Goal: Find specific page/section: Find specific page/section

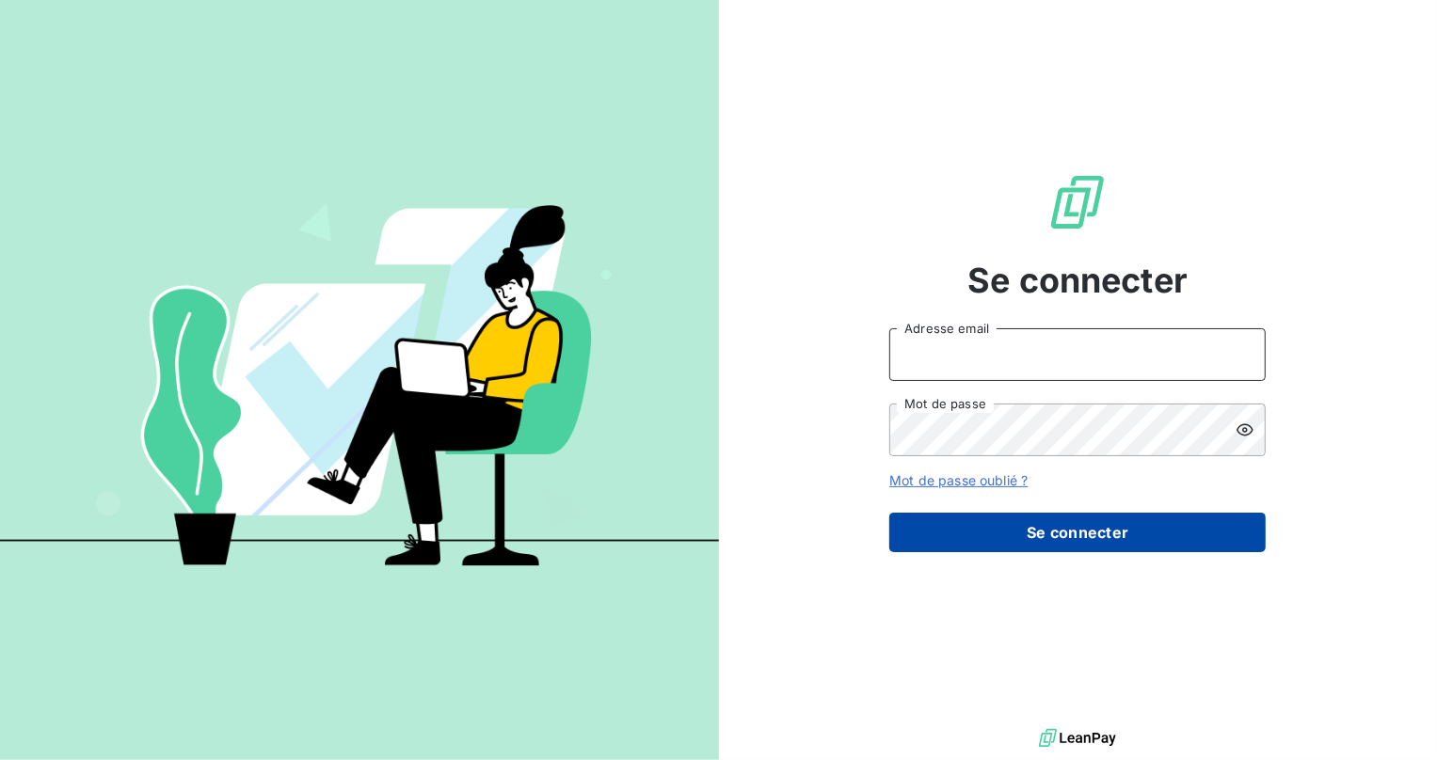
type input "[EMAIL_ADDRESS][DOMAIN_NAME]"
click at [1020, 513] on button "Se connecter" at bounding box center [1077, 533] width 376 height 40
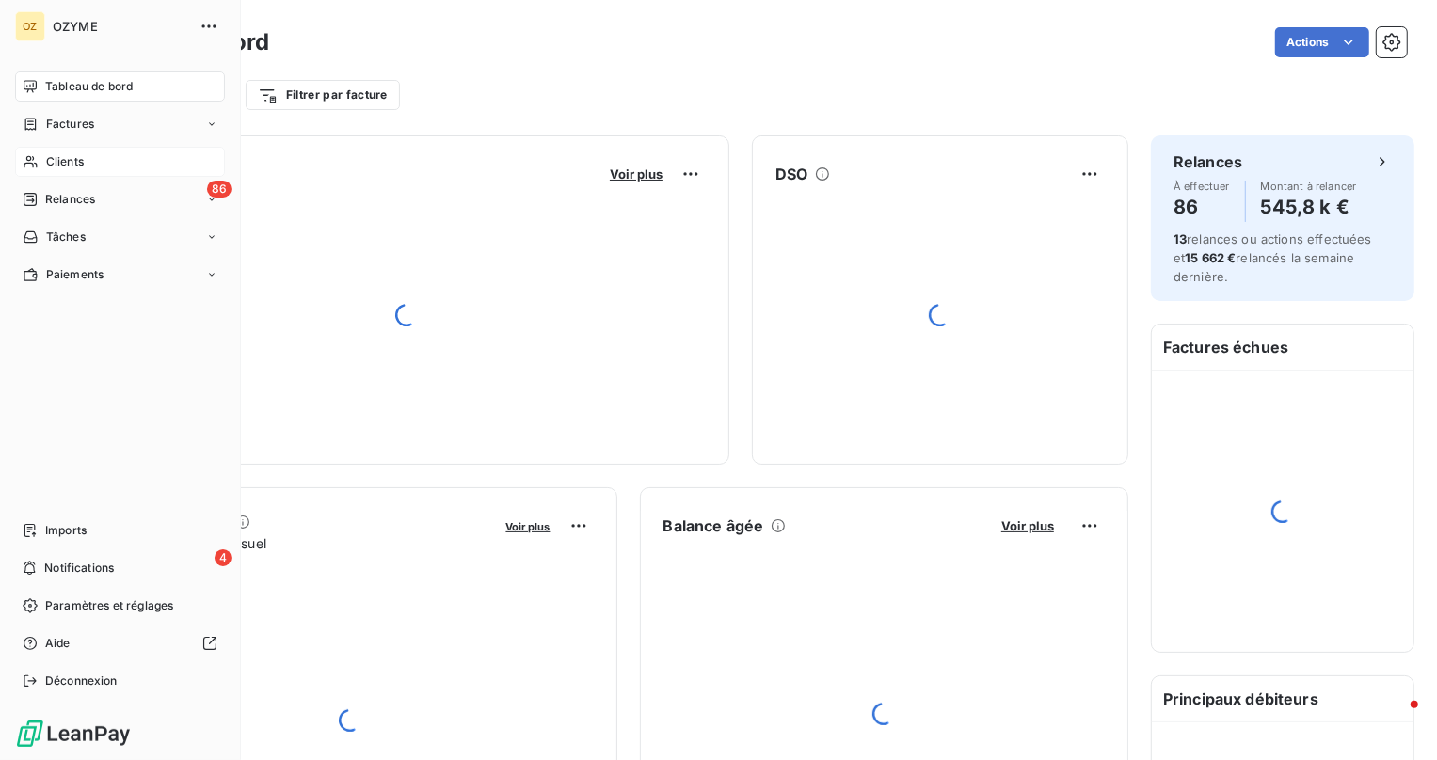
click at [49, 160] on span "Clients" at bounding box center [65, 161] width 38 height 17
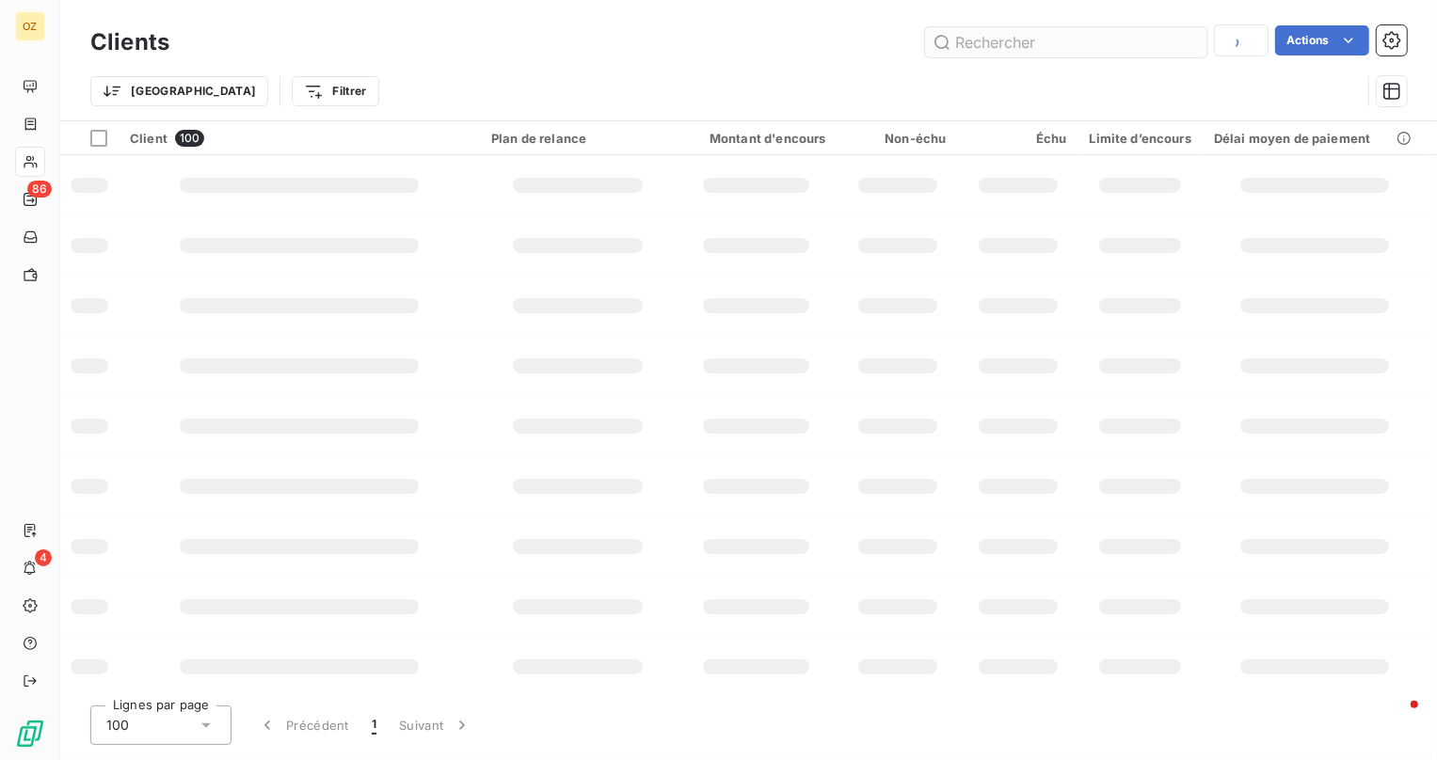
click at [1013, 51] on input "text" at bounding box center [1066, 42] width 282 height 30
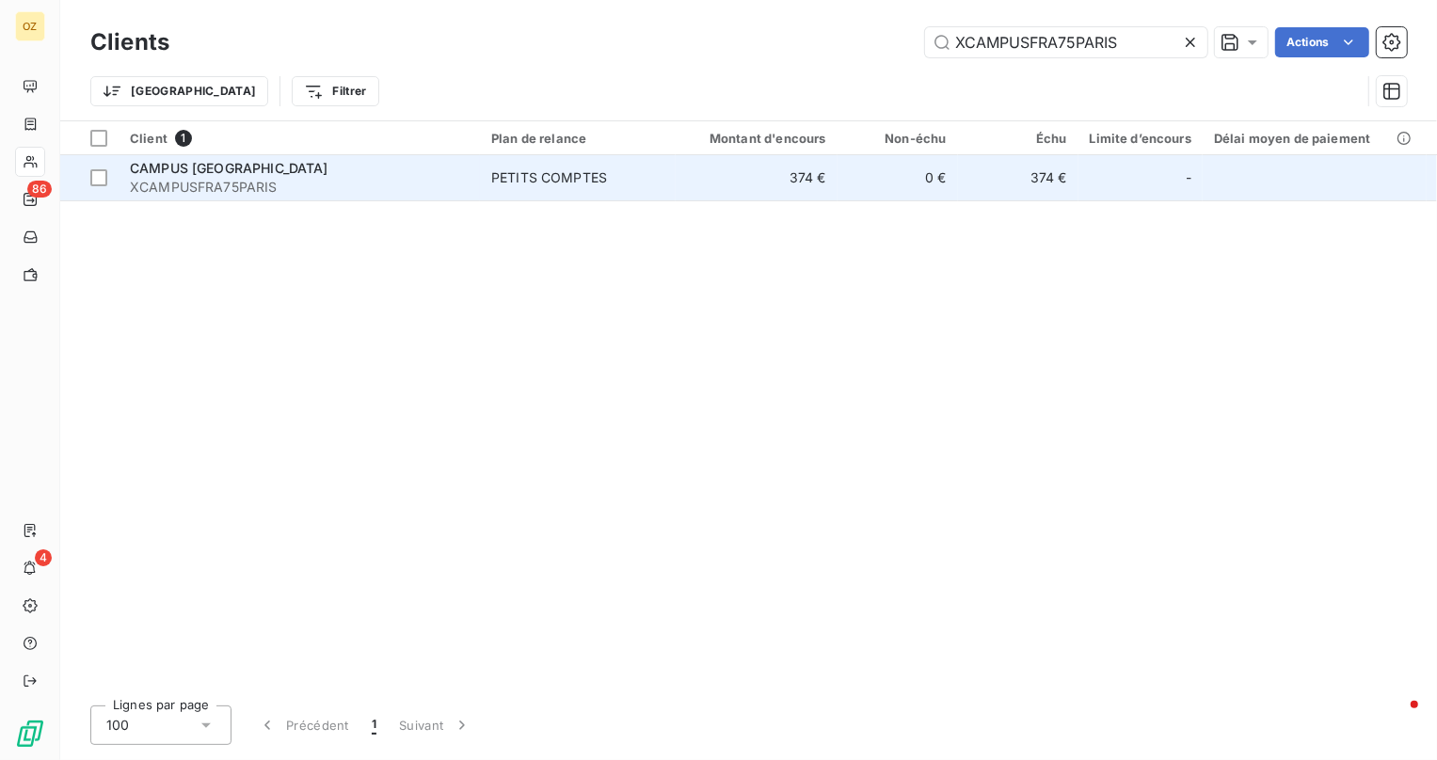
type input "XCAMPUSFRA75PARIS"
click at [342, 157] on td "CAMPUS [GEOGRAPHIC_DATA] XCAMPUSFRA75PARIS" at bounding box center [299, 177] width 361 height 45
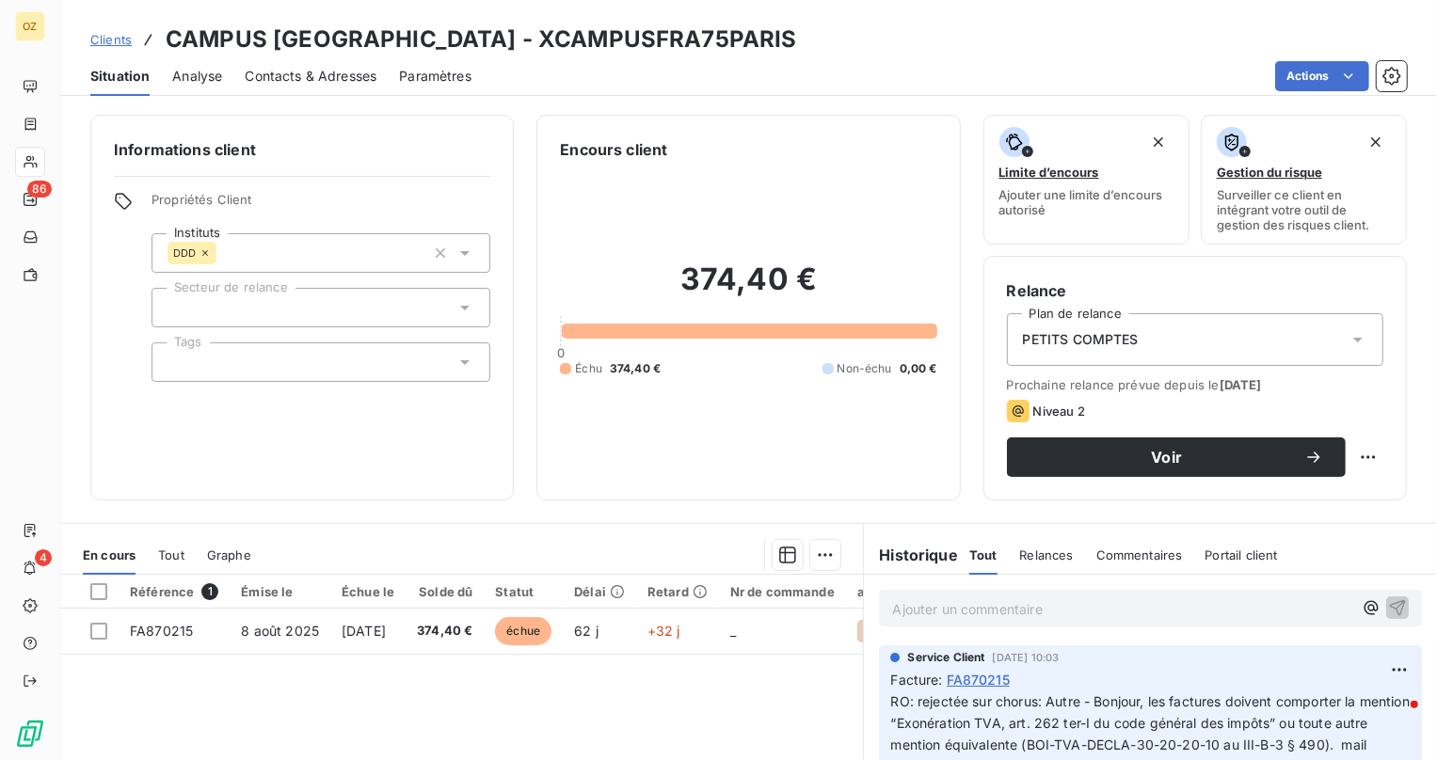
scroll to position [85, 0]
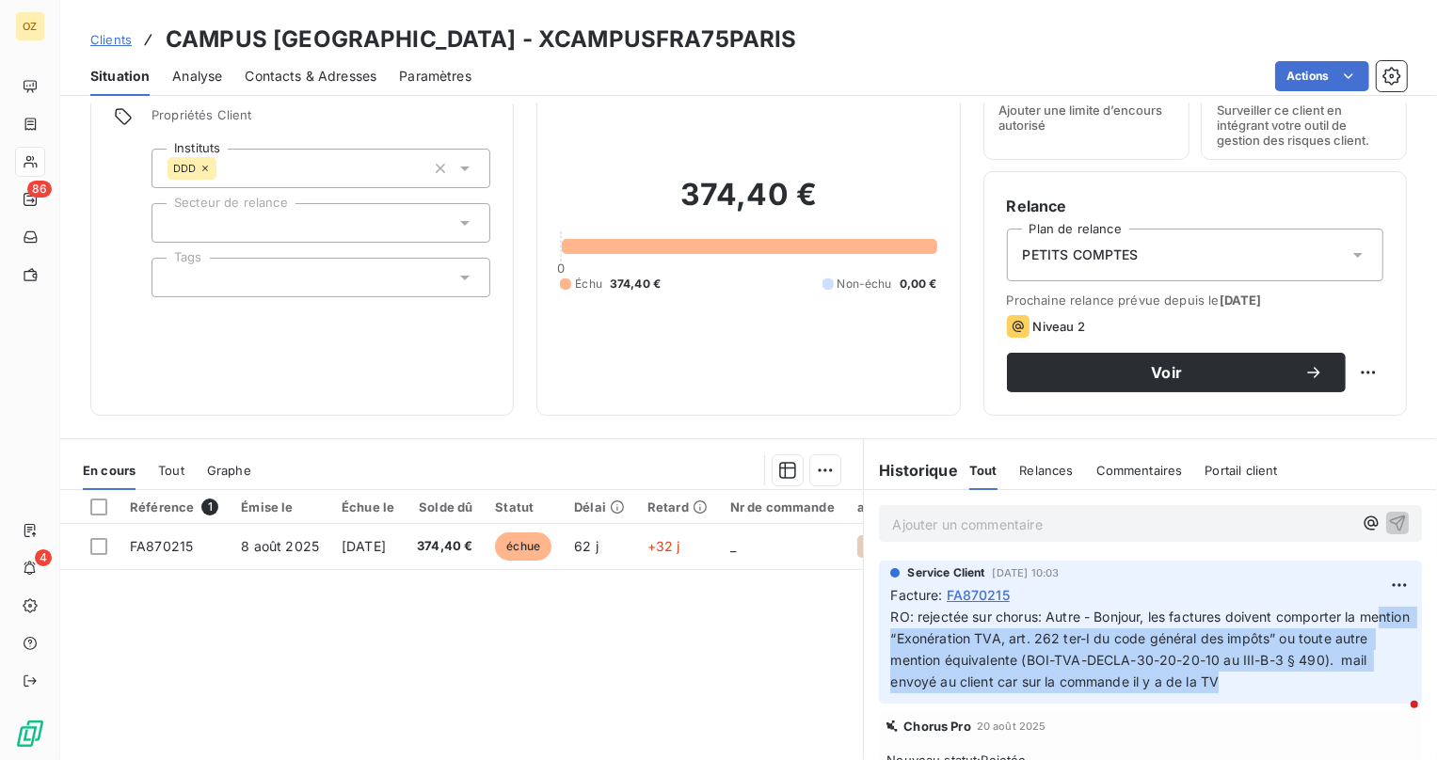
drag, startPoint x: 900, startPoint y: 644, endPoint x: 1310, endPoint y: 680, distance: 412.0
click at [1310, 680] on p "RO: rejectée sur chorus: Autre - Bonjour, les factures doivent comporter la men…" at bounding box center [1150, 650] width 520 height 87
